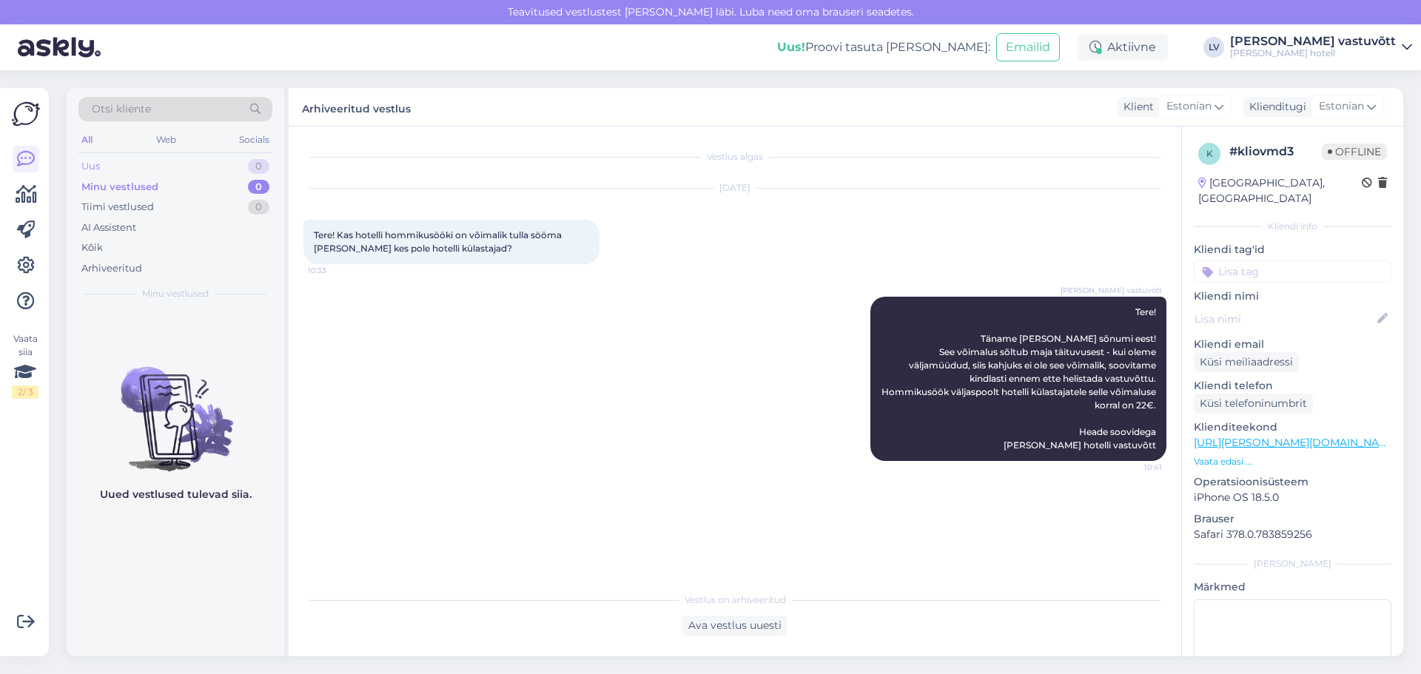
click at [117, 169] on div "Uus 0" at bounding box center [175, 166] width 194 height 21
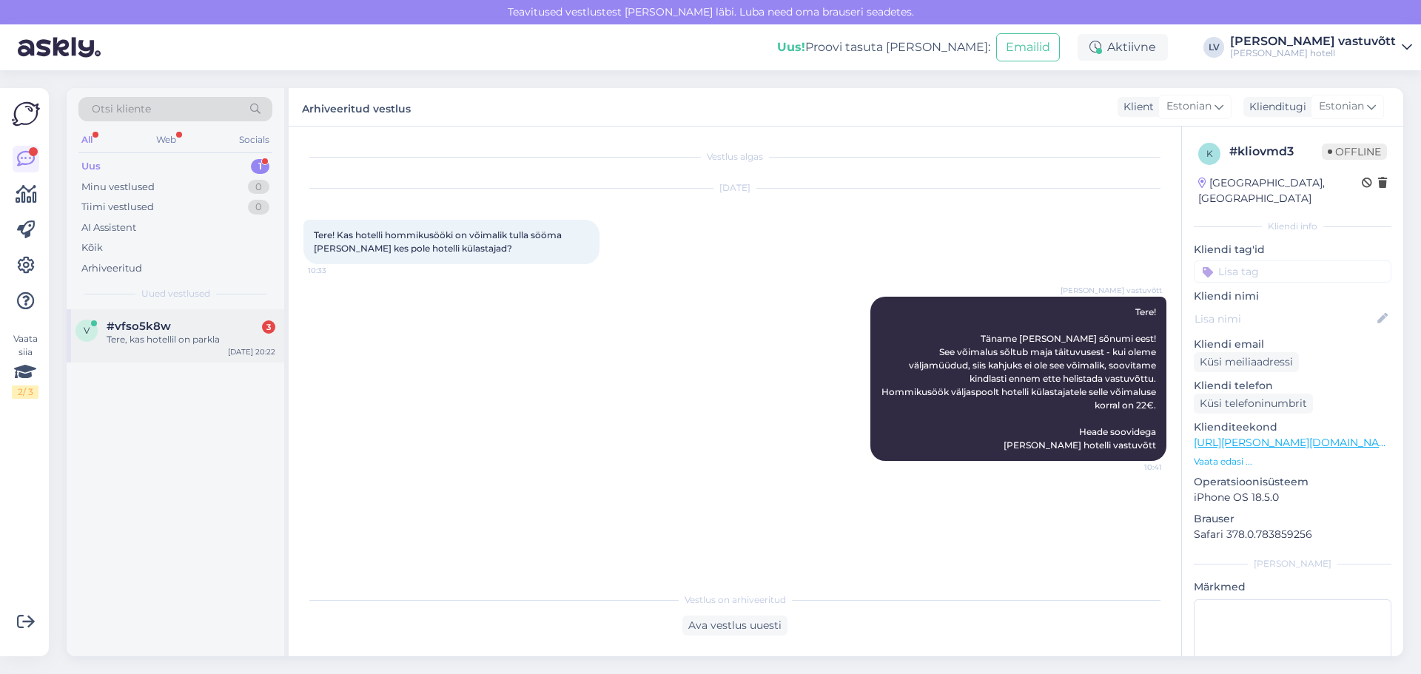
click at [196, 347] on div "v #vfso5k8w 3 Tere, kas hotellil on parkla [DATE] 20:22" at bounding box center [176, 335] width 218 height 53
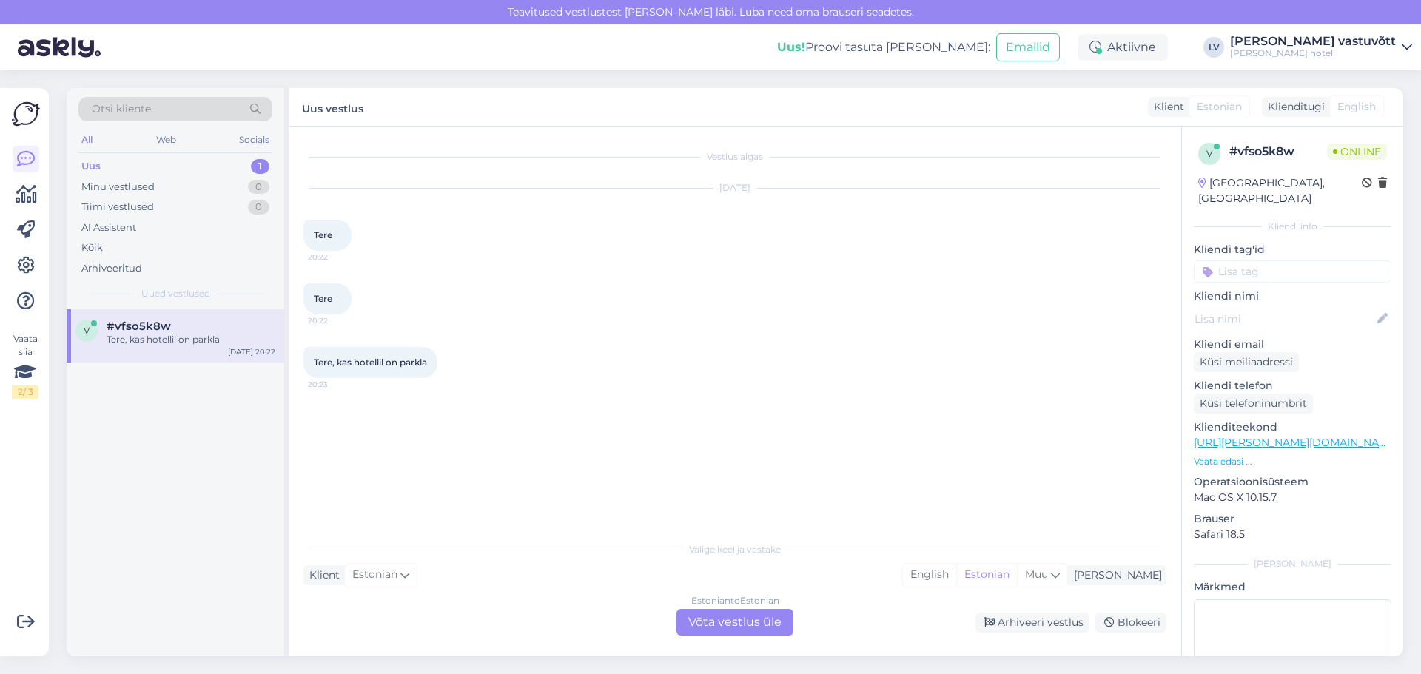
click at [772, 625] on div "Estonian to Estonian Võta vestlus üle" at bounding box center [734, 622] width 117 height 27
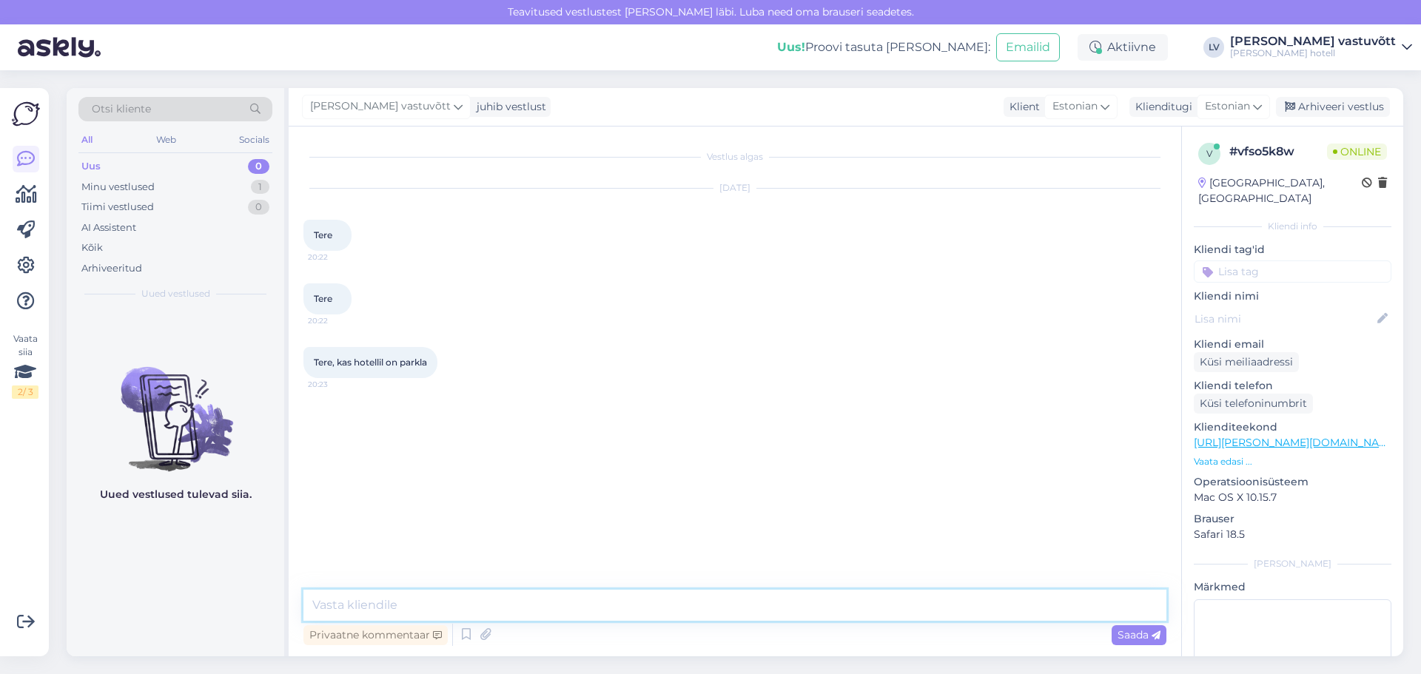
click at [461, 613] on textarea at bounding box center [734, 605] width 863 height 31
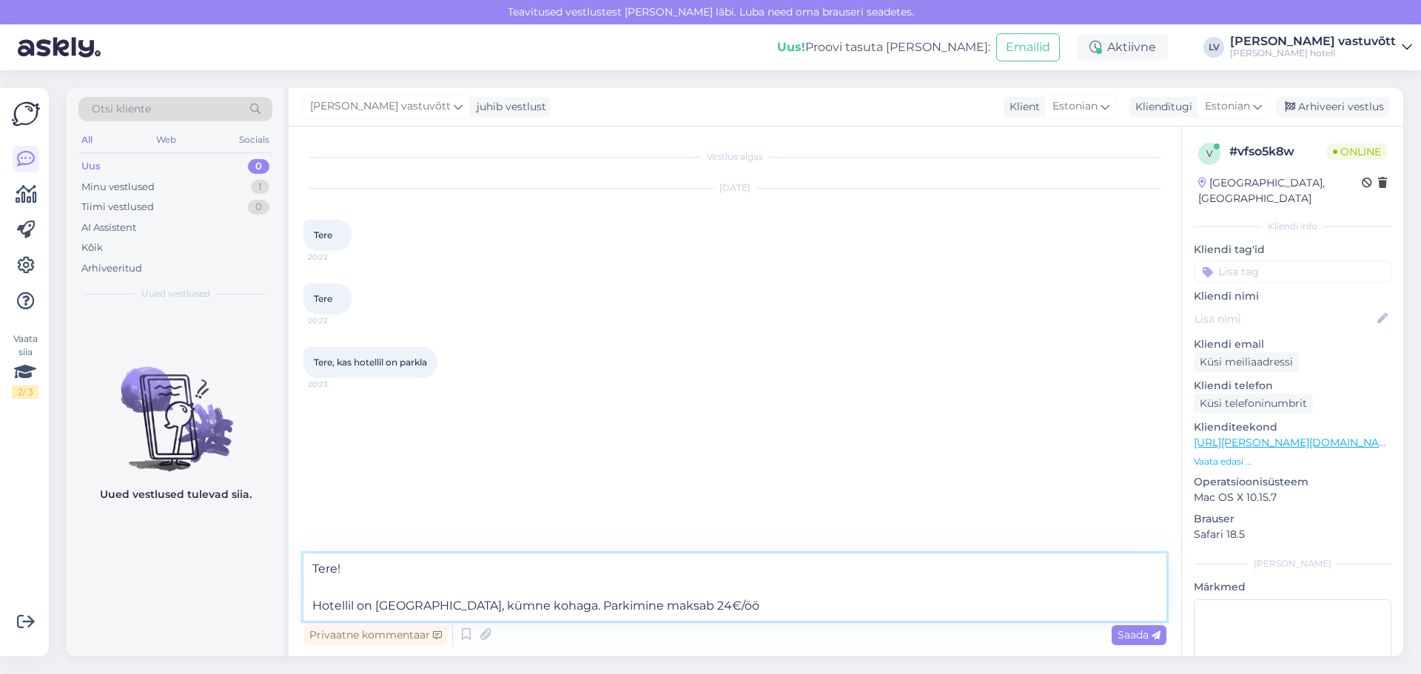
drag, startPoint x: 731, startPoint y: 604, endPoint x: 310, endPoint y: 613, distance: 421.2
click at [310, 613] on textarea "Tere! Hotellil on [GEOGRAPHIC_DATA], kümne kohaga. Parkimine maksab 24€/öö" at bounding box center [734, 587] width 863 height 67
paste textarea "[PERSON_NAME] hotelli hoovis asub 10-kohaline kinnine parkla [PERSON_NAME] ette…"
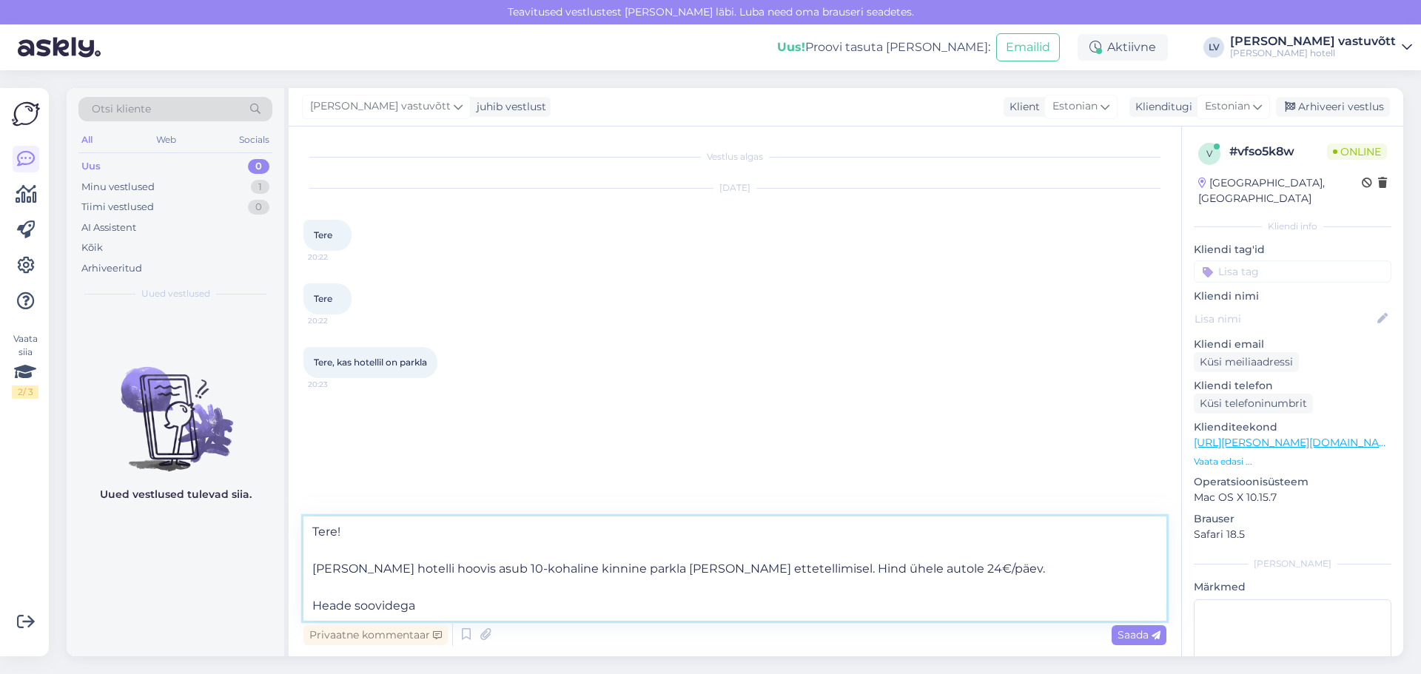
click at [462, 568] on textarea "Tere! [PERSON_NAME] hotelli hoovis asub 10-kohaline kinnine parkla [PERSON_NAME…" at bounding box center [734, 569] width 863 height 104
click at [445, 602] on textarea "Tere! [PERSON_NAME] hotelli hoovis asub väike 10-kohaline kinnine parkla [PERSO…" at bounding box center [734, 569] width 863 height 104
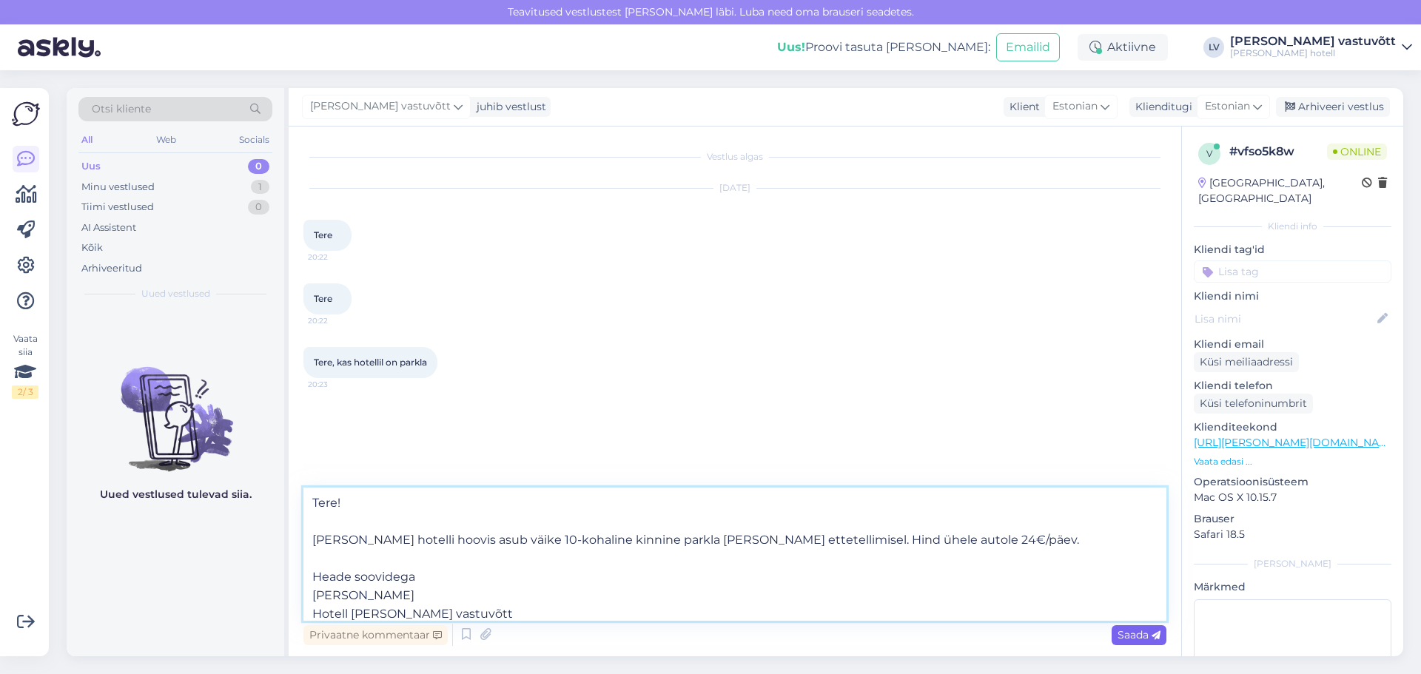
type textarea "Tere! [PERSON_NAME] hotelli hoovis asub väike 10-kohaline kinnine parkla [PERSO…"
click at [1147, 637] on span "Saada" at bounding box center [1138, 634] width 43 height 13
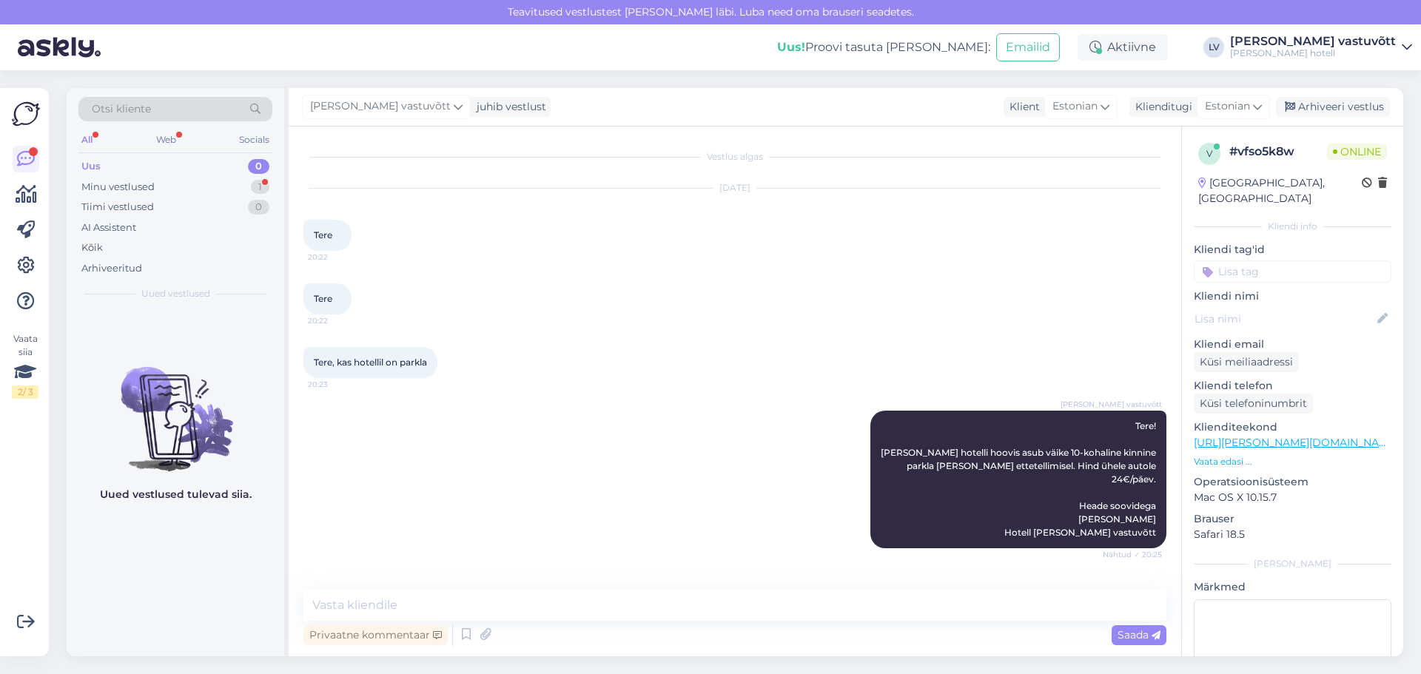
scroll to position [65, 0]
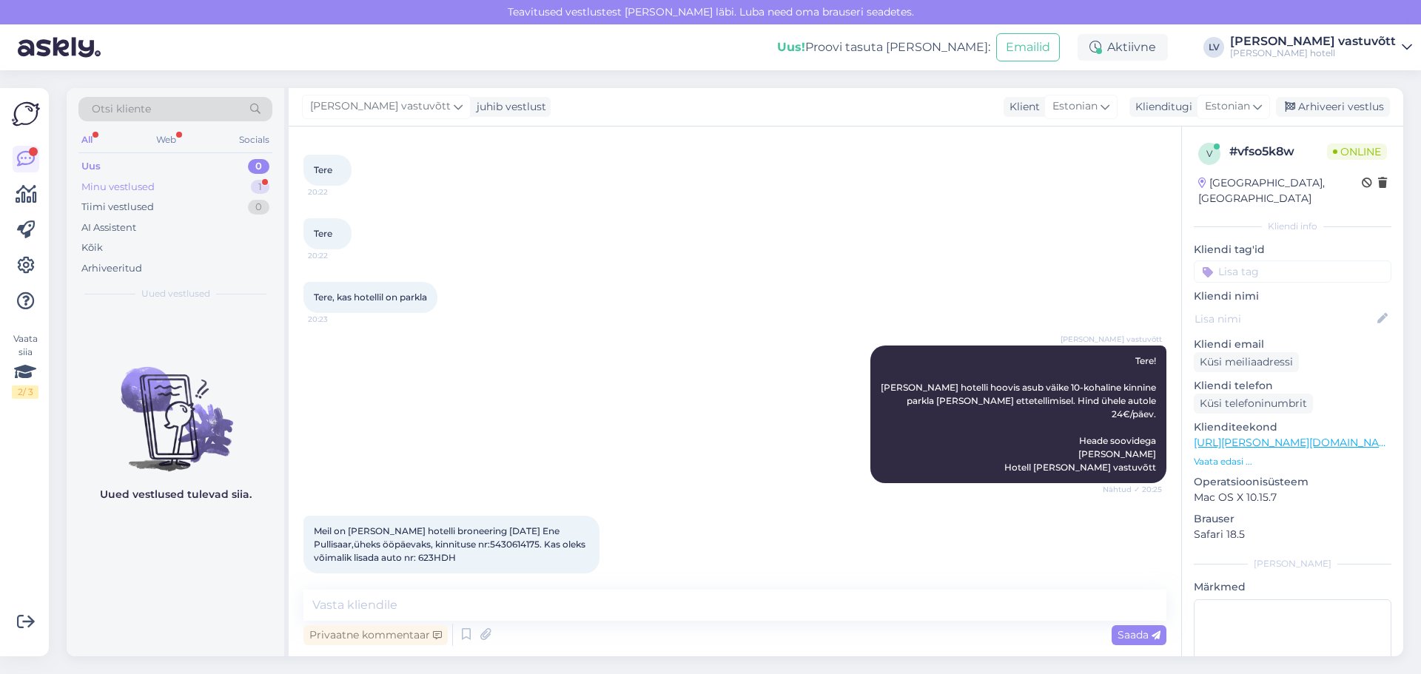
click at [193, 181] on div "Minu vestlused 1" at bounding box center [175, 187] width 194 height 21
